Goal: Use online tool/utility: Utilize a website feature to perform a specific function

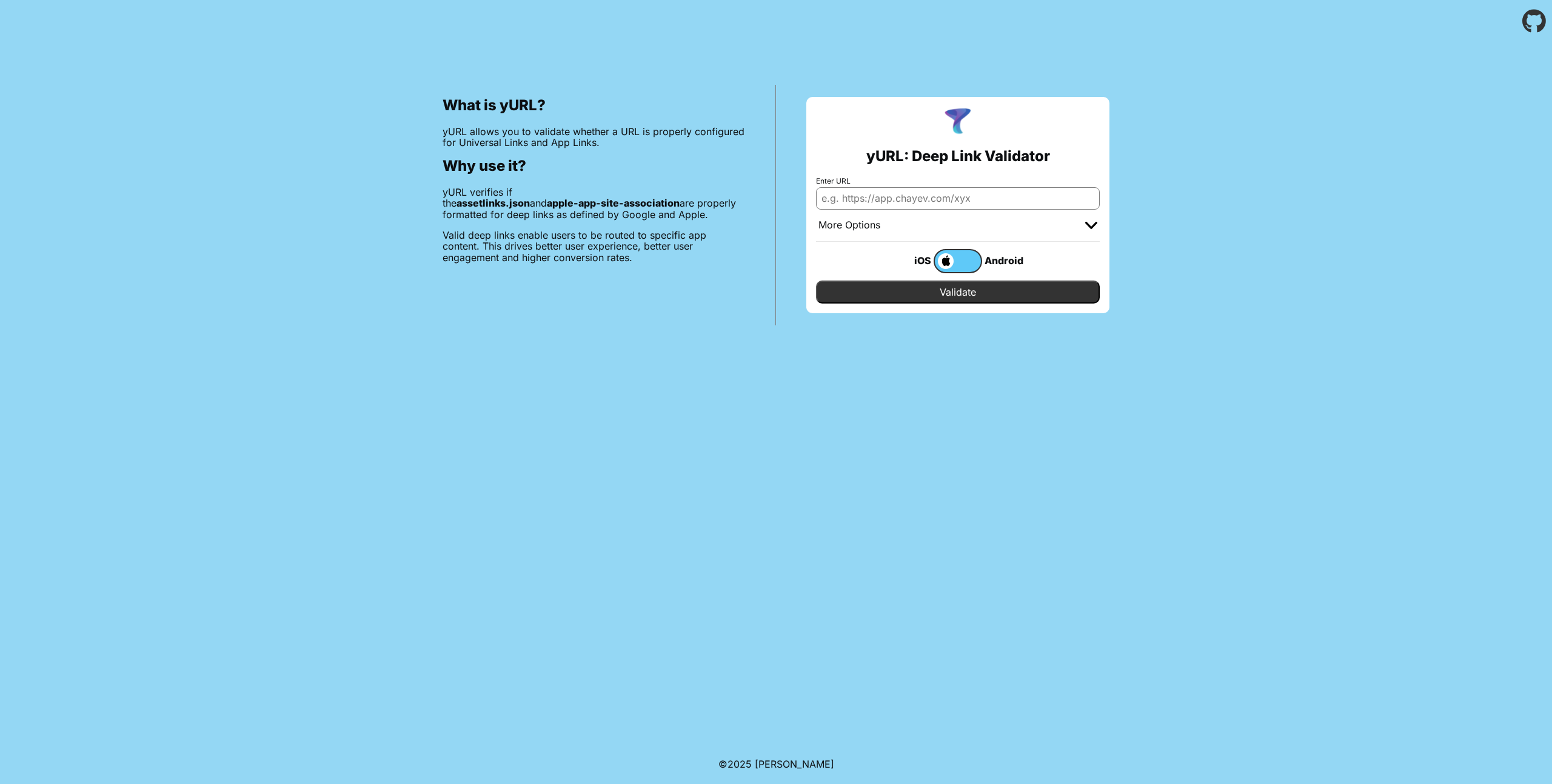
click at [883, 200] on input "Enter URL" at bounding box center [957, 197] width 284 height 22
type input "[DOMAIN_NAME]"
click at [965, 289] on input "Validate" at bounding box center [957, 292] width 284 height 23
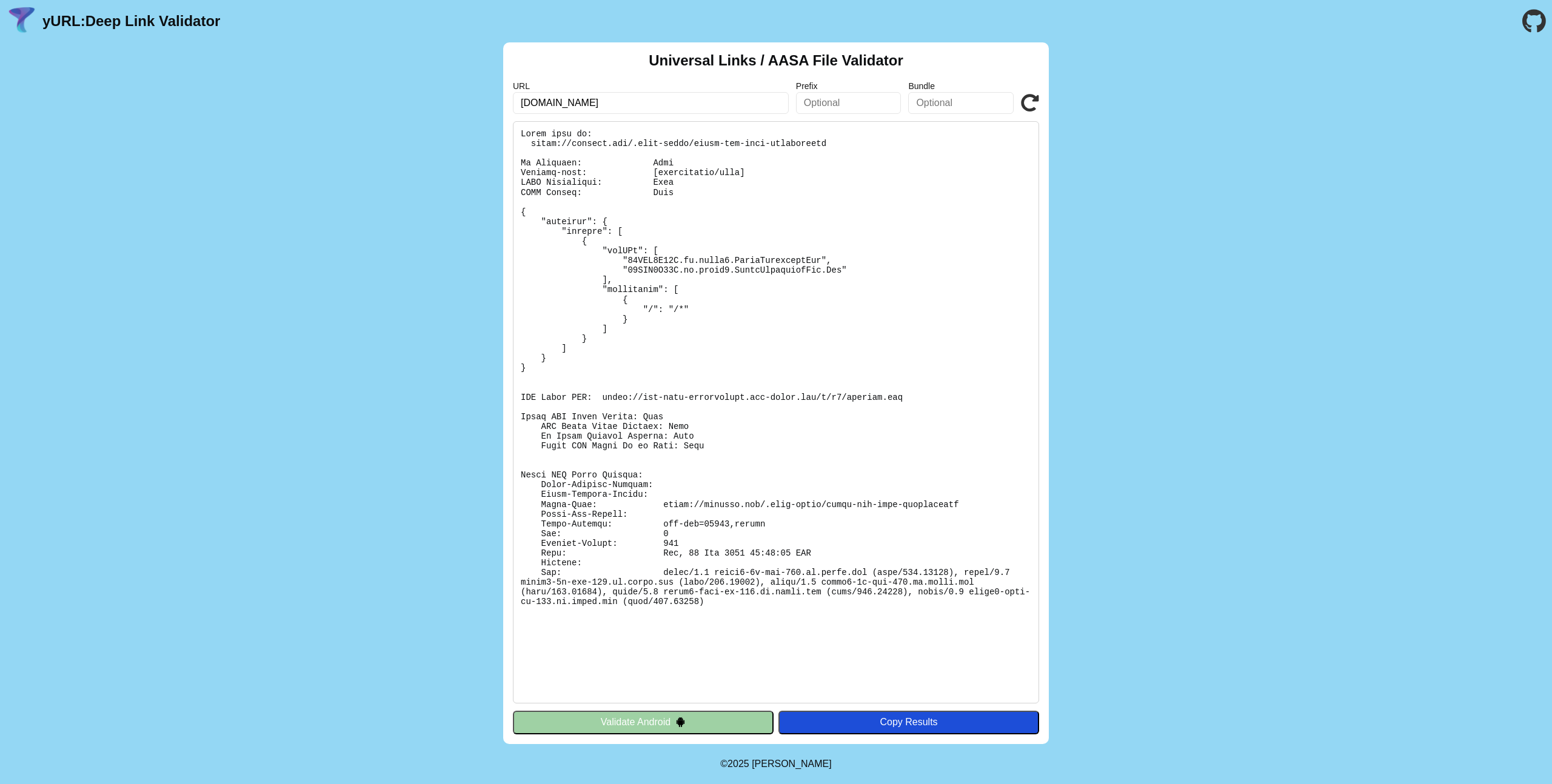
click at [603, 400] on pre at bounding box center [776, 413] width 526 height 583
drag, startPoint x: 603, startPoint y: 399, endPoint x: 925, endPoint y: 401, distance: 322.0
click at [925, 401] on pre at bounding box center [776, 413] width 526 height 583
copy pre "[URL][DOMAIN_NAME][DOMAIN_NAME]"
